Goal: Information Seeking & Learning: Learn about a topic

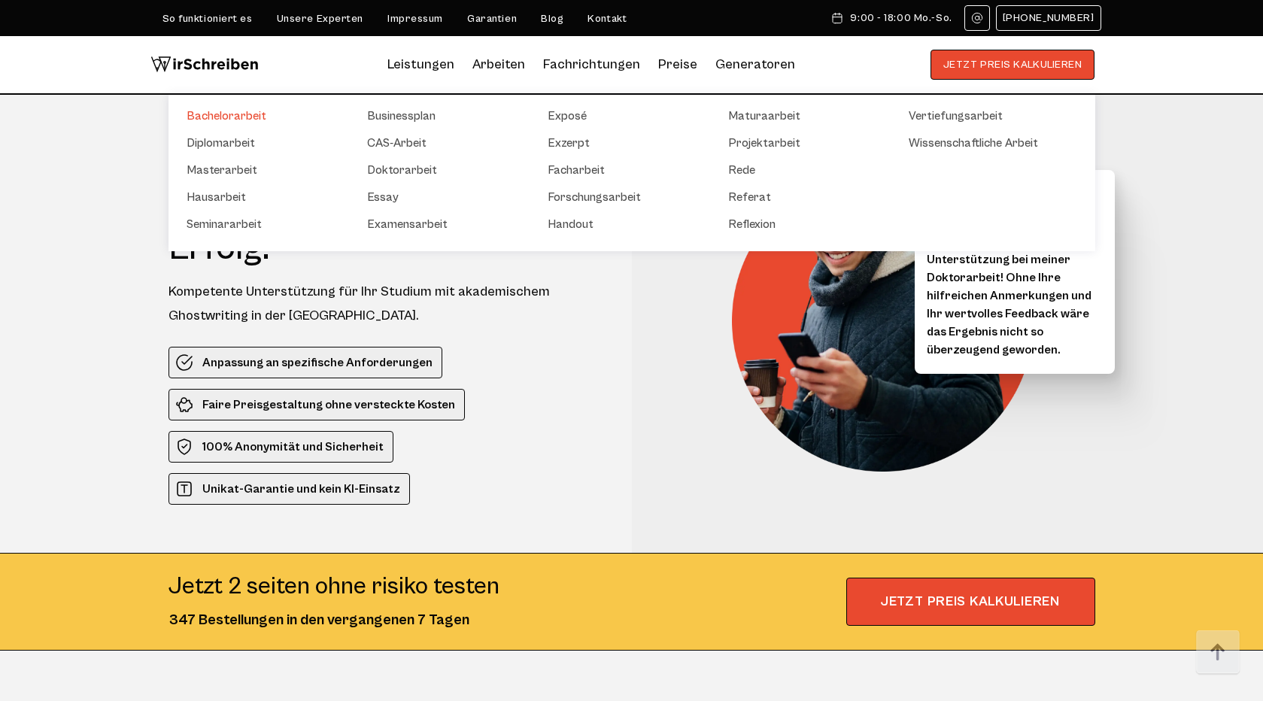
click at [258, 114] on link "Bachelorarbeit" at bounding box center [262, 116] width 150 height 18
click at [238, 166] on link "Masterarbeit" at bounding box center [262, 170] width 150 height 18
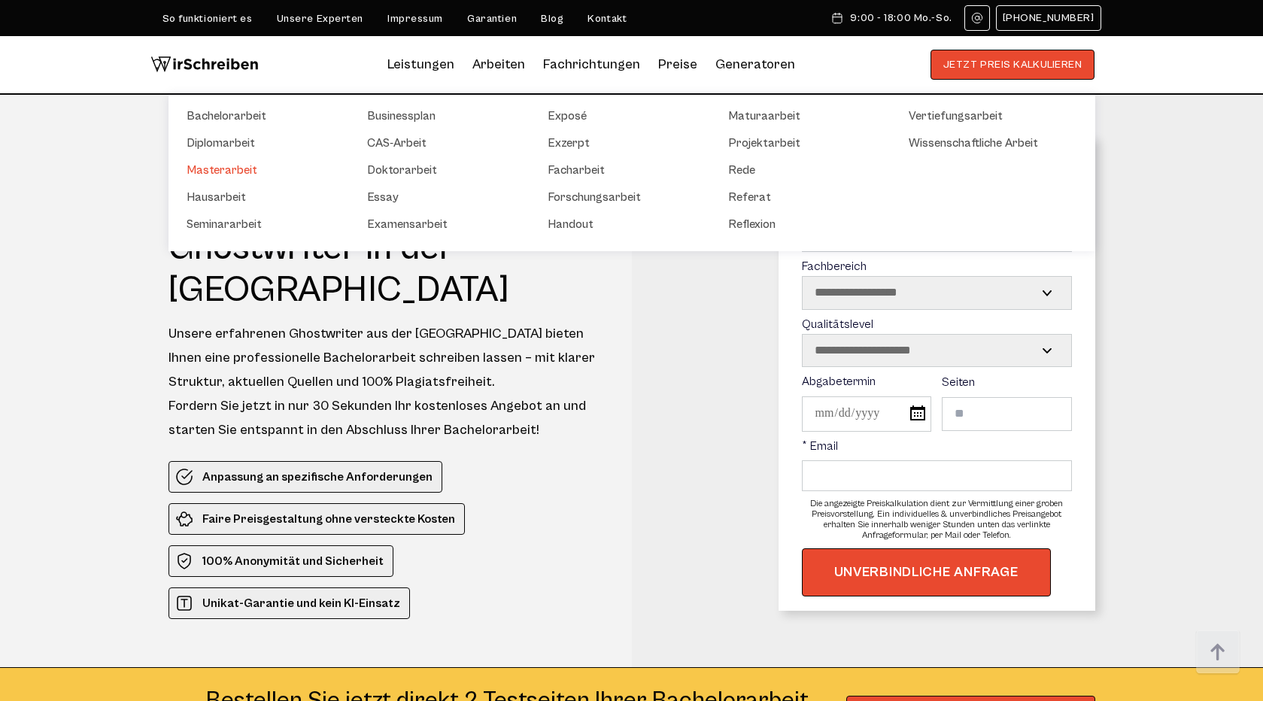
click at [230, 165] on link "Masterarbeit" at bounding box center [262, 170] width 150 height 18
